Goal: Task Accomplishment & Management: Manage account settings

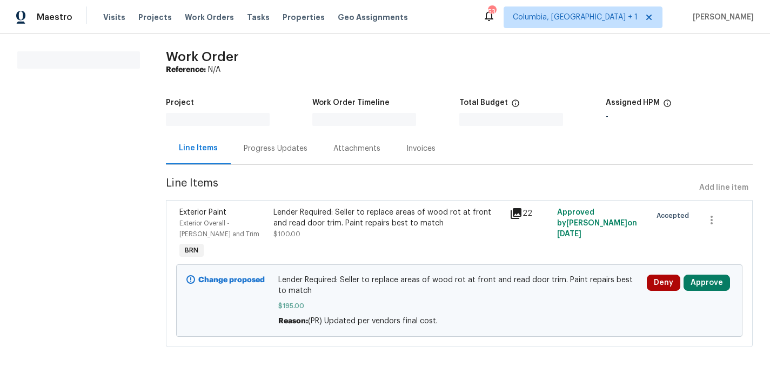
click at [624, 297] on div "Lender Required: Seller to replace areas of wood rot at front and read door tri…" at bounding box center [459, 301] width 362 height 52
click at [720, 275] on button "Approve" at bounding box center [707, 283] width 46 height 16
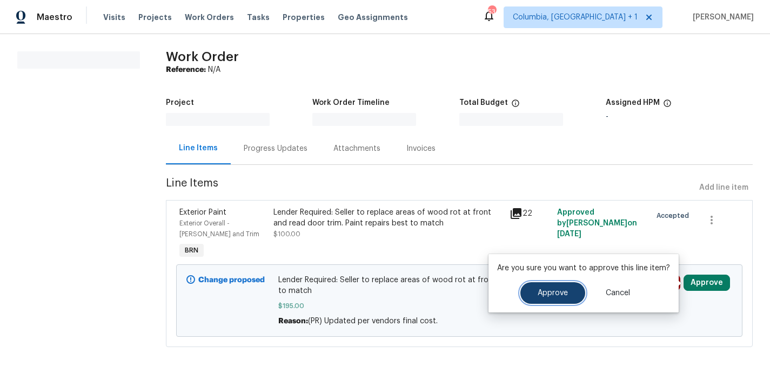
click at [544, 292] on span "Approve" at bounding box center [553, 293] width 30 height 8
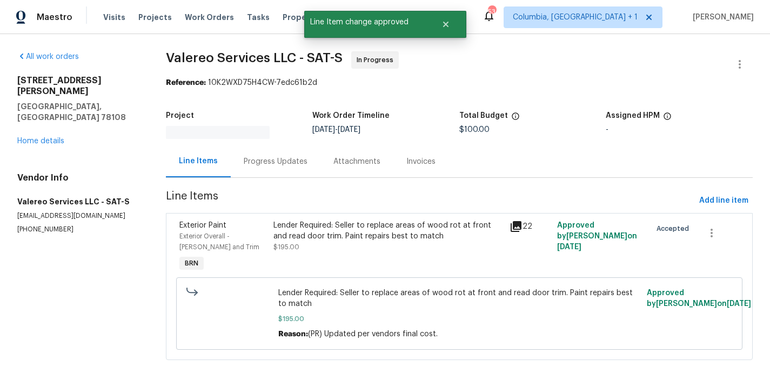
click at [117, 225] on section "All work orders [STREET_ADDRESS][PERSON_NAME] Home details Vendor Info Valereo …" at bounding box center [78, 212] width 123 height 322
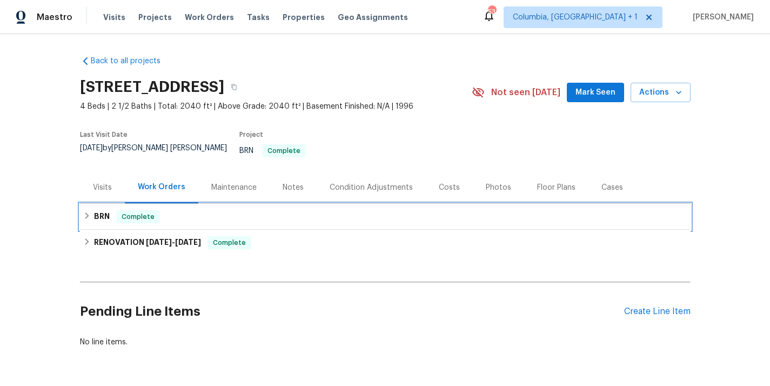
click at [223, 213] on div "BRN Complete" at bounding box center [385, 216] width 604 height 13
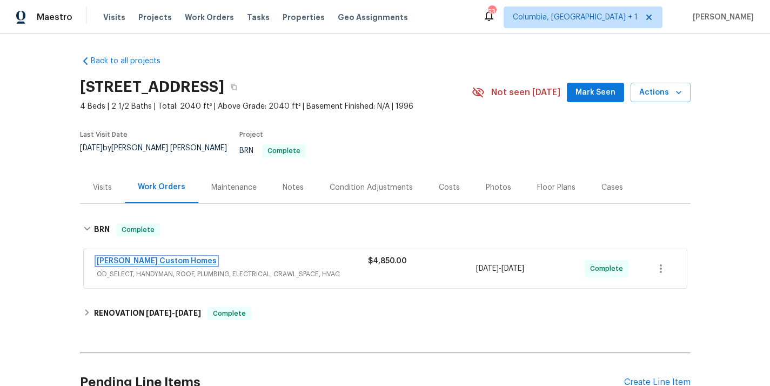
click at [152, 257] on link "Rappa Custom Homes" at bounding box center [157, 261] width 120 height 8
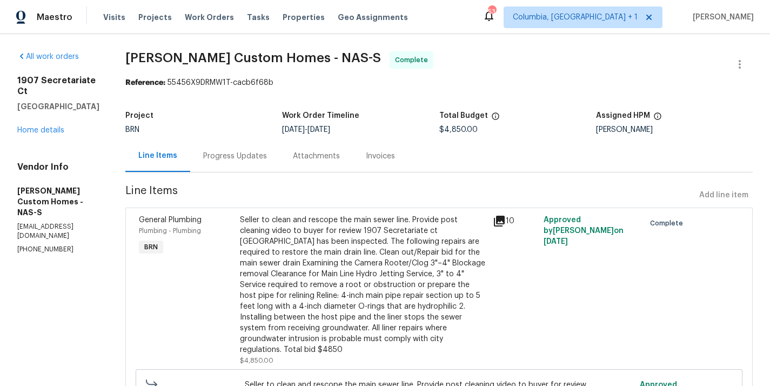
click at [255, 141] on div "Progress Updates" at bounding box center [235, 156] width 90 height 32
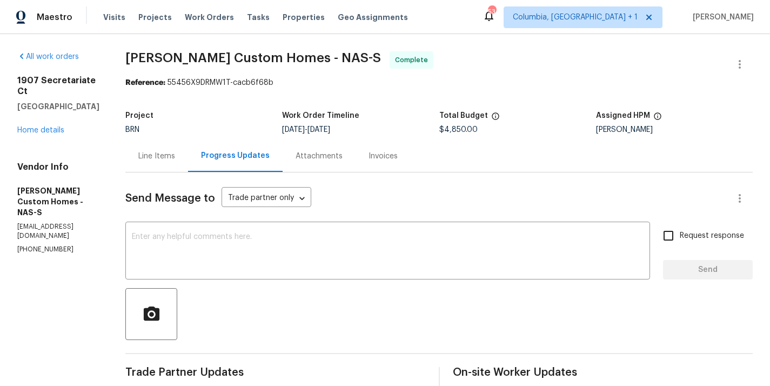
click at [188, 163] on div "Line Items" at bounding box center [156, 156] width 63 height 32
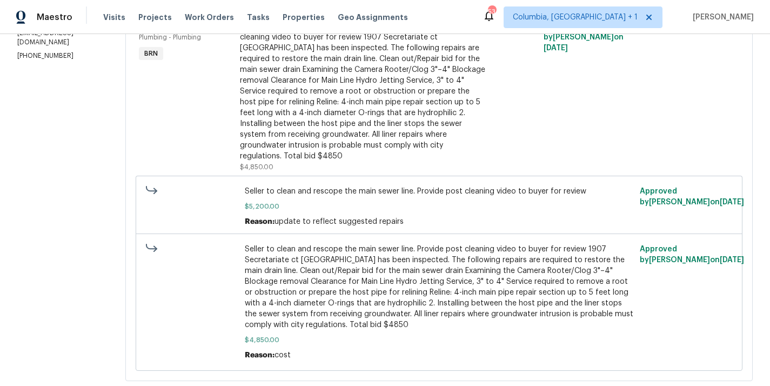
scroll to position [221, 0]
